Goal: Task Accomplishment & Management: Manage account settings

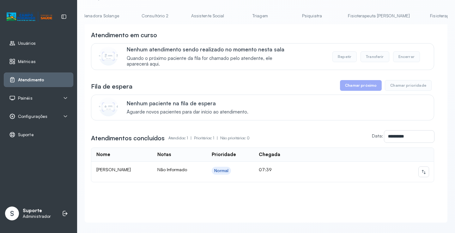
scroll to position [0, 502]
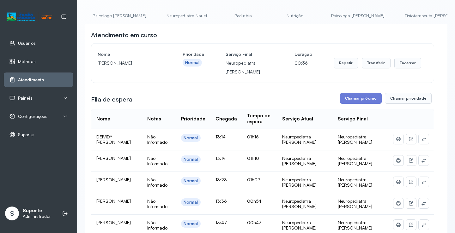
scroll to position [0, 71]
click at [171, 17] on link "Neuropediatra Nauef" at bounding box center [187, 16] width 53 height 10
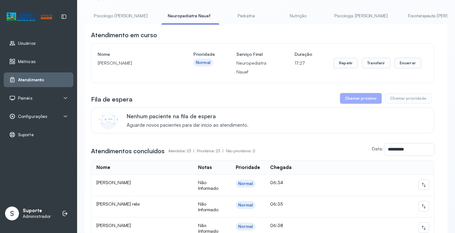
scroll to position [0, 0]
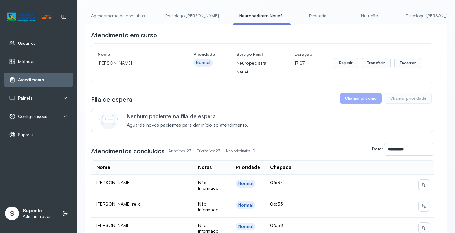
drag, startPoint x: 98, startPoint y: 15, endPoint x: 99, endPoint y: 20, distance: 4.6
click at [98, 16] on link "Agendamento de consultas" at bounding box center [118, 16] width 67 height 10
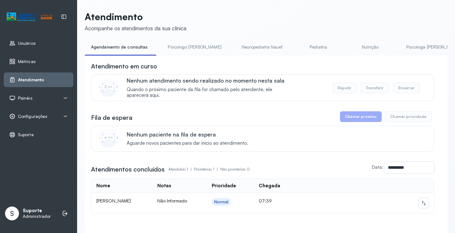
scroll to position [32, 0]
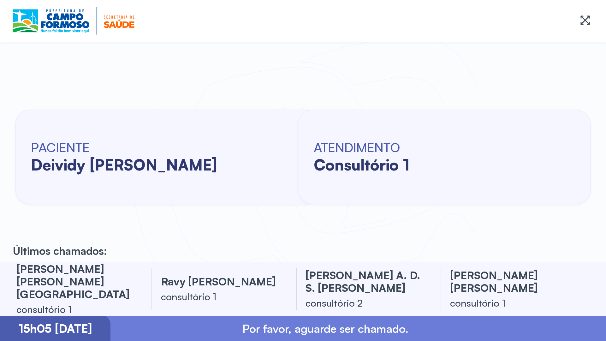
click at [4, 4] on div at bounding box center [303, 21] width 606 height 42
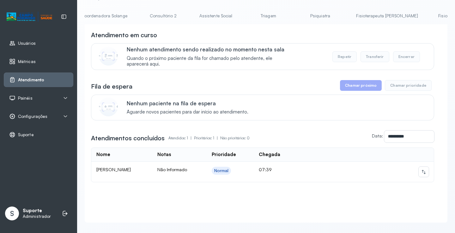
scroll to position [0, 502]
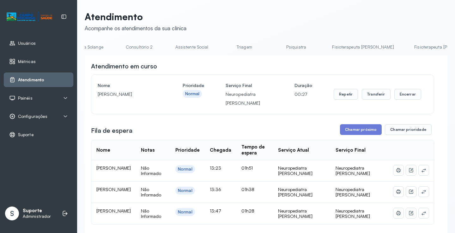
scroll to position [32, 0]
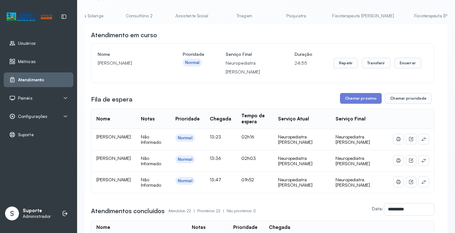
click at [408, 15] on link "Fisioterapeuta [PERSON_NAME]" at bounding box center [445, 16] width 75 height 10
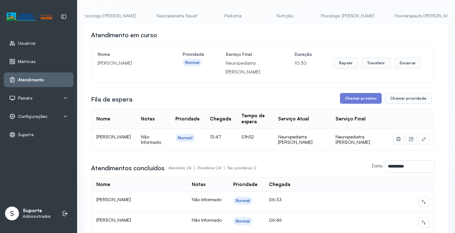
scroll to position [0, 0]
click at [182, 11] on link "Psicologo Pedro" at bounding box center [192, 16] width 66 height 10
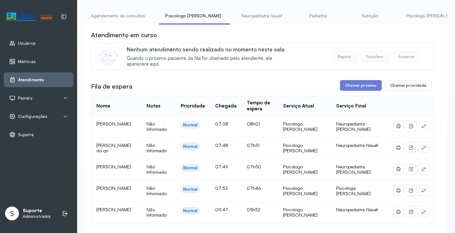
click at [300, 17] on link "Pediatria" at bounding box center [318, 16] width 44 height 10
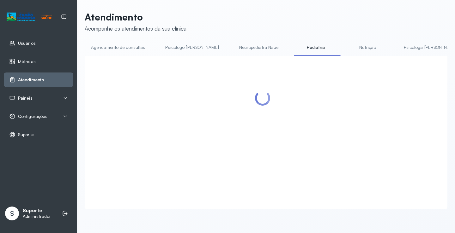
scroll to position [32, 0]
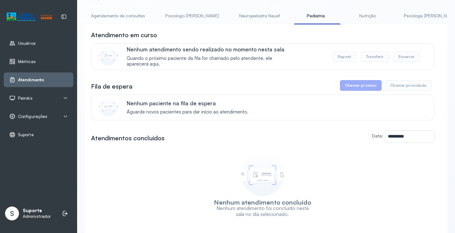
click at [240, 17] on link "Neuropediatra Nauef" at bounding box center [259, 16] width 53 height 10
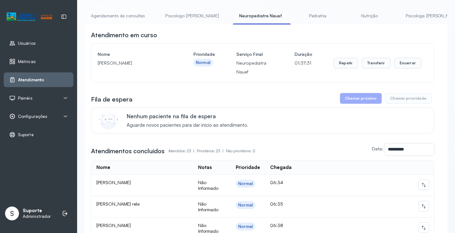
click at [186, 16] on link "Psicologo Pedro" at bounding box center [192, 16] width 66 height 10
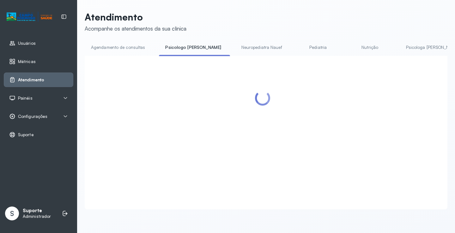
scroll to position [0, 0]
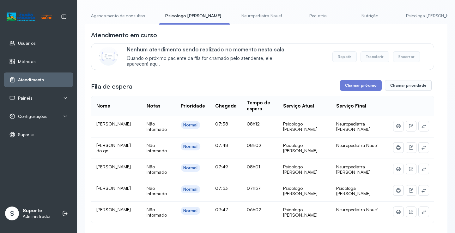
click at [239, 13] on link "Neuropediatra Nauef" at bounding box center [261, 16] width 53 height 10
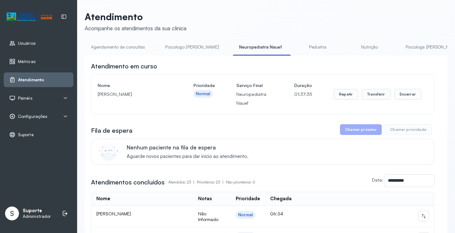
scroll to position [32, 0]
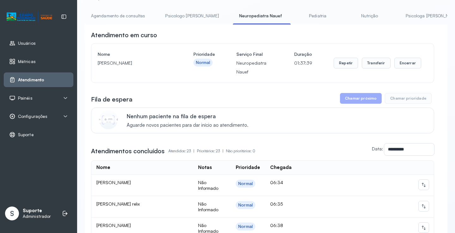
click at [125, 19] on link "Agendamento de consultas" at bounding box center [118, 16] width 67 height 10
